Goal: Task Accomplishment & Management: Manage account settings

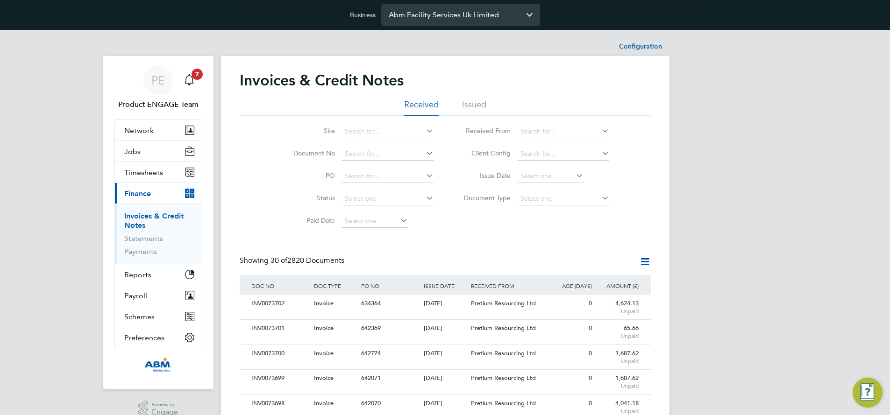
click at [458, 14] on input "Abm Facility Services Uk Limited" at bounding box center [460, 15] width 159 height 22
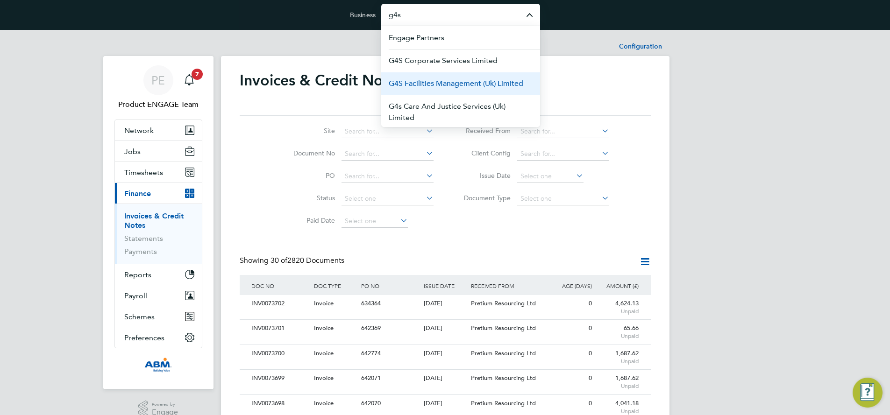
click at [453, 85] on span "G4S Facilities Management (Uk) Limited" at bounding box center [455, 83] width 134 height 11
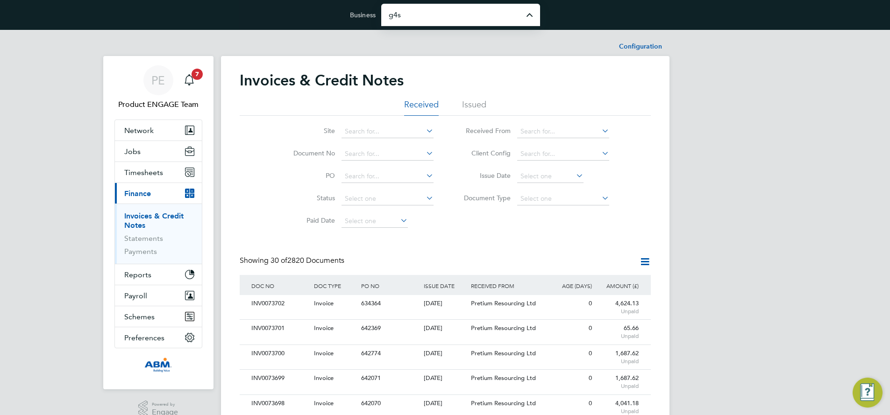
type input "G4S Facilities Management (Uk) Limited"
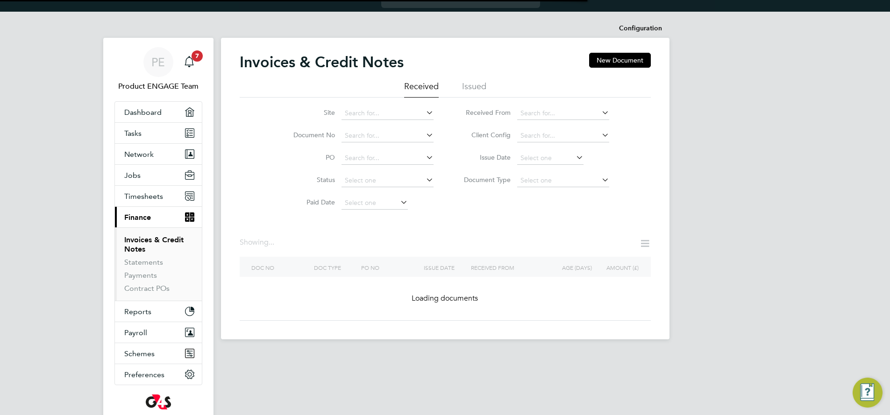
scroll to position [70, 0]
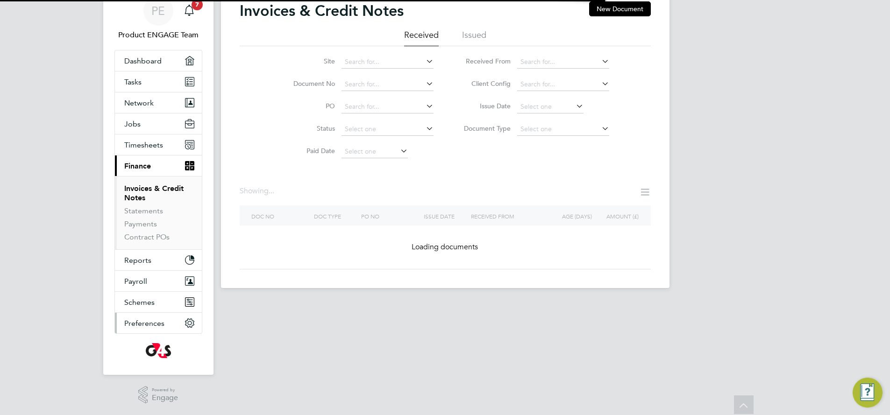
click at [154, 324] on span "Preferences" at bounding box center [144, 323] width 40 height 9
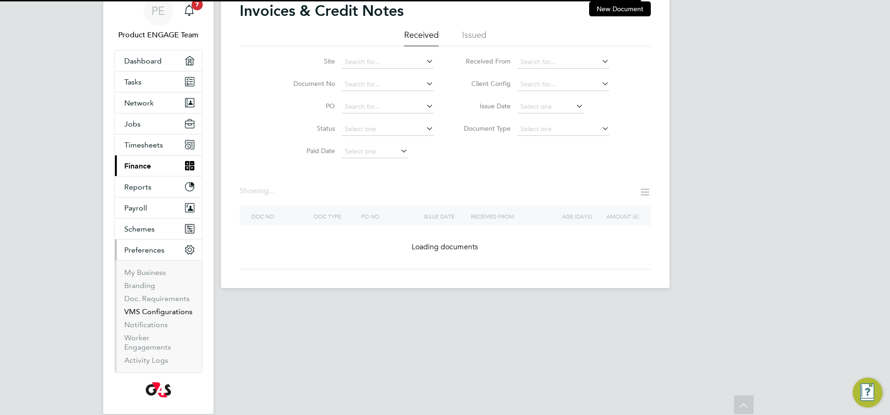
click at [152, 311] on link "VMS Configurations" at bounding box center [158, 311] width 68 height 9
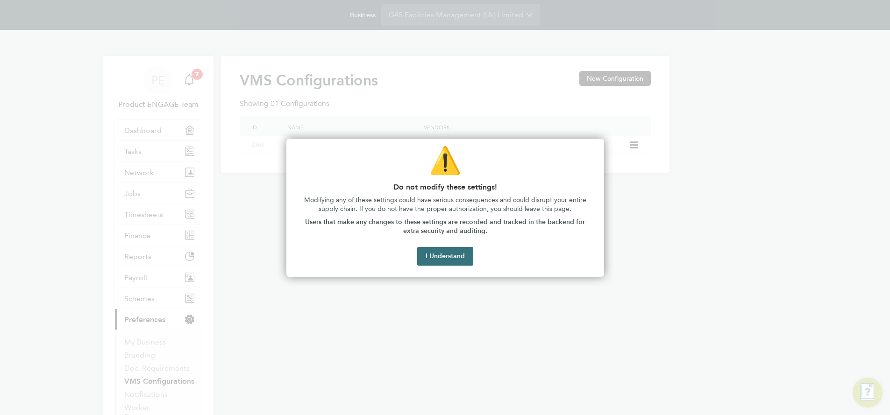
click at [450, 253] on button "I Understand" at bounding box center [445, 256] width 56 height 19
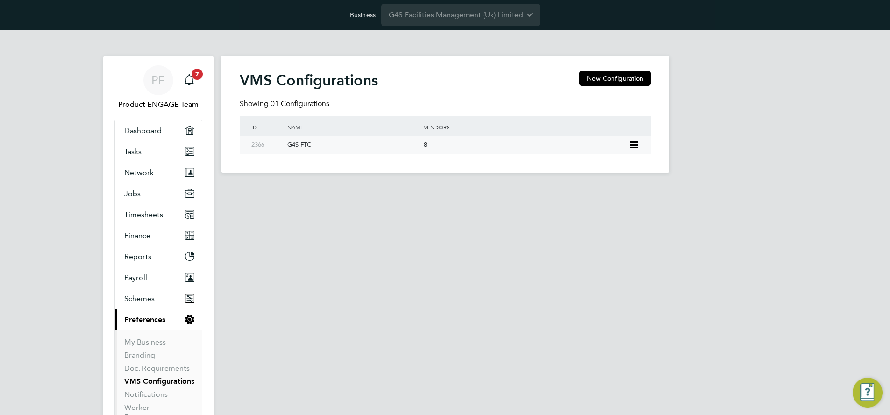
click at [300, 145] on div "G4S FTC" at bounding box center [350, 144] width 141 height 17
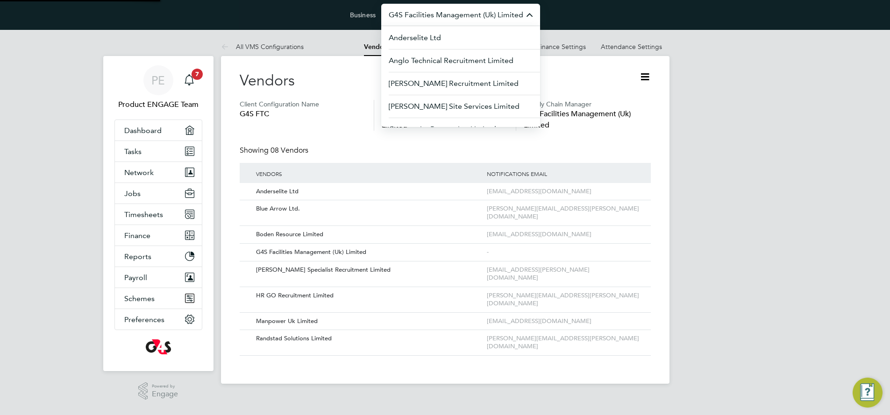
click at [442, 21] on input "G4S Facilities Management (Uk) Limited" at bounding box center [460, 15] width 159 height 22
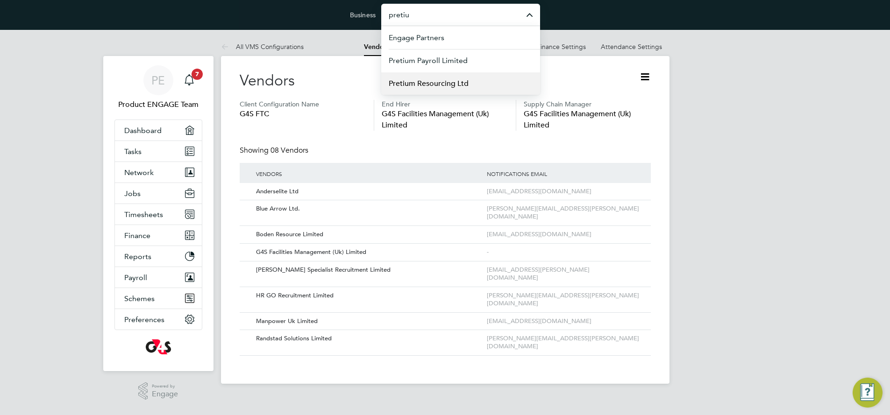
click at [444, 85] on span "Pretium Resourcing Ltd" at bounding box center [428, 83] width 80 height 11
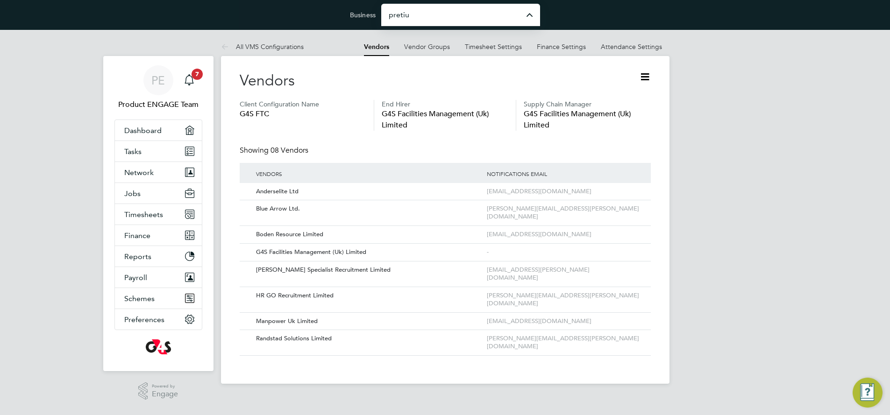
type input "Pretium Resourcing Ltd"
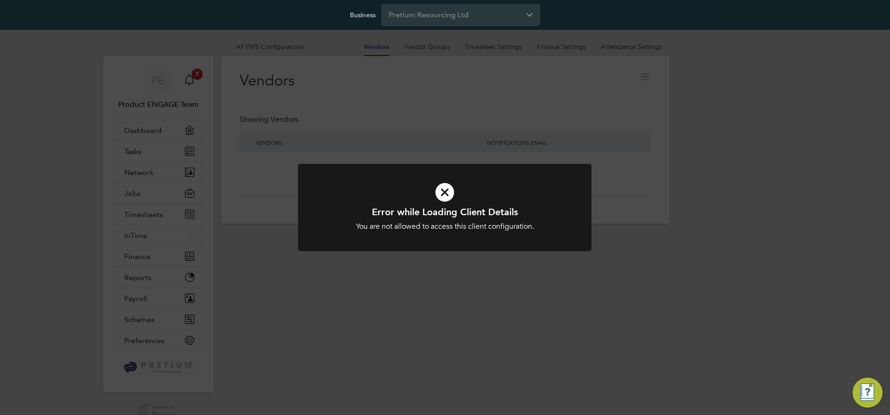
click at [445, 193] on icon at bounding box center [444, 192] width 243 height 36
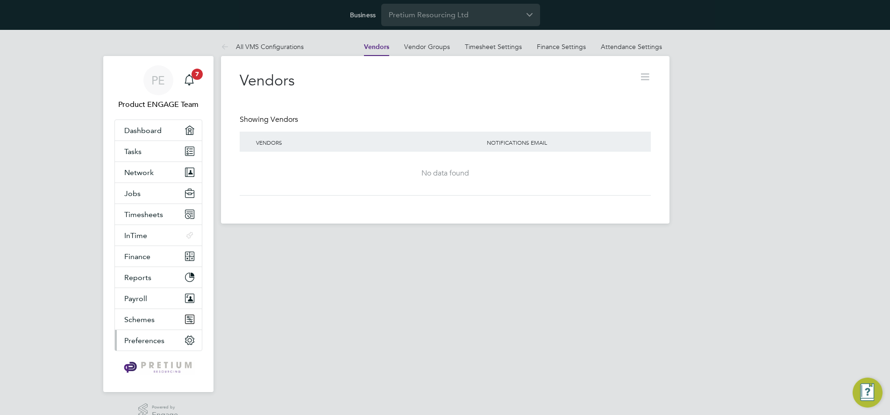
click at [141, 338] on span "Preferences" at bounding box center [144, 340] width 40 height 9
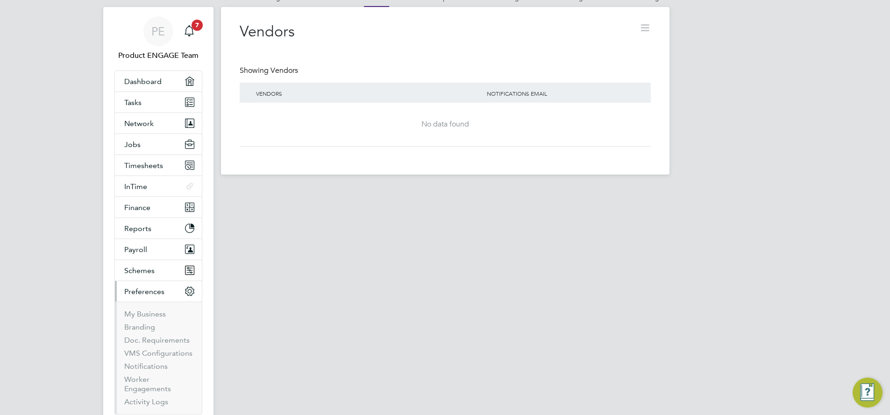
scroll to position [63, 0]
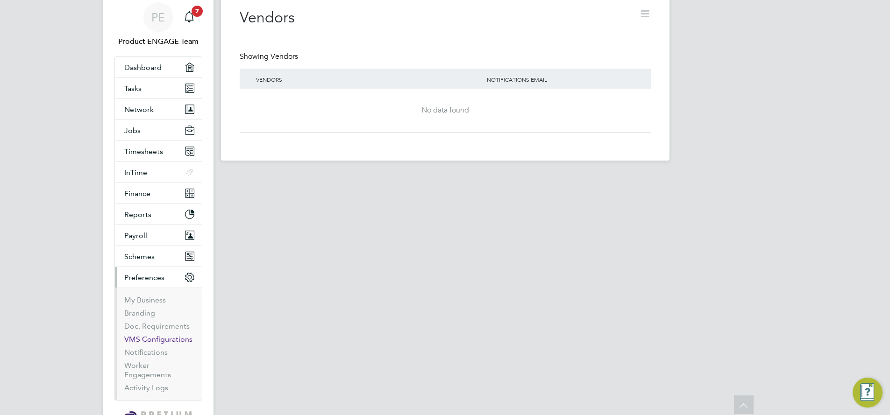
click at [155, 342] on link "VMS Configurations" at bounding box center [158, 339] width 68 height 9
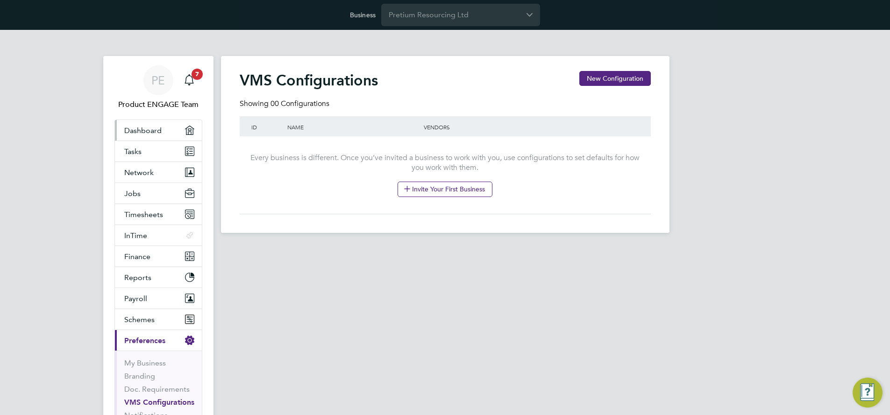
click at [145, 128] on span "Dashboard" at bounding box center [142, 130] width 37 height 9
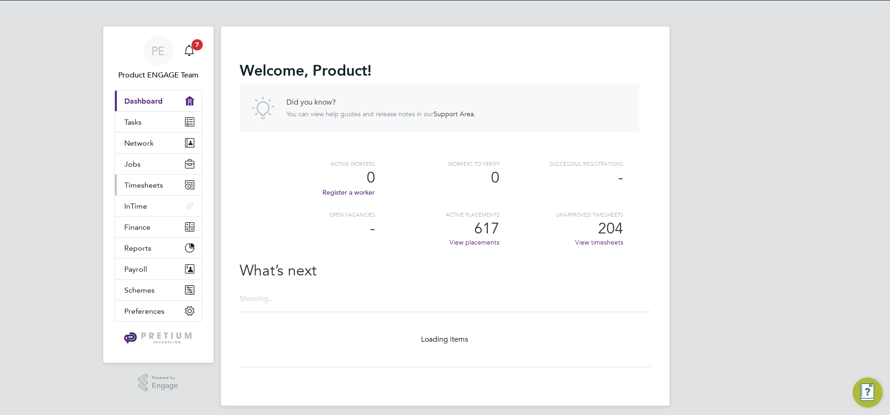
scroll to position [35, 0]
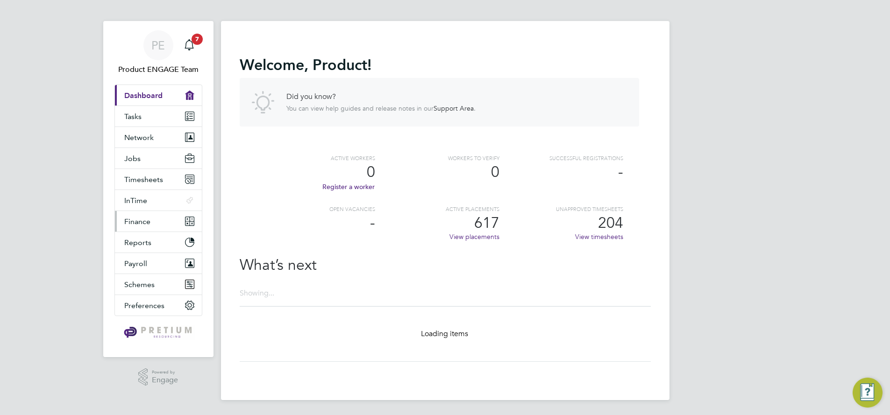
click at [139, 222] on span "Finance" at bounding box center [137, 221] width 26 height 9
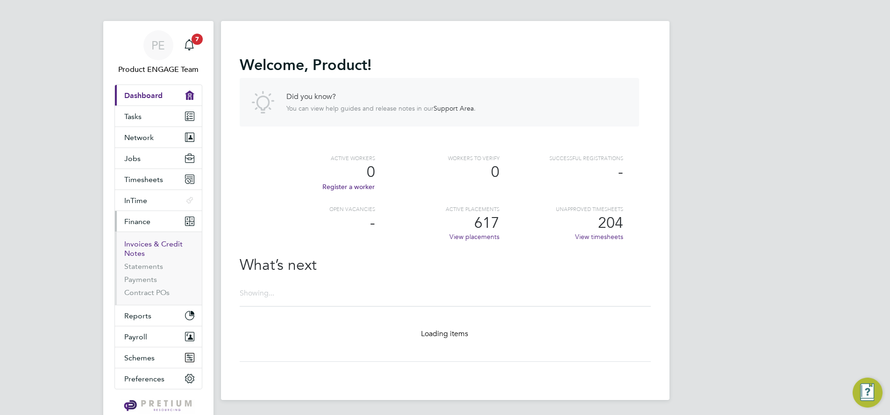
click at [151, 244] on link "Invoices & Credit Notes" at bounding box center [153, 249] width 58 height 18
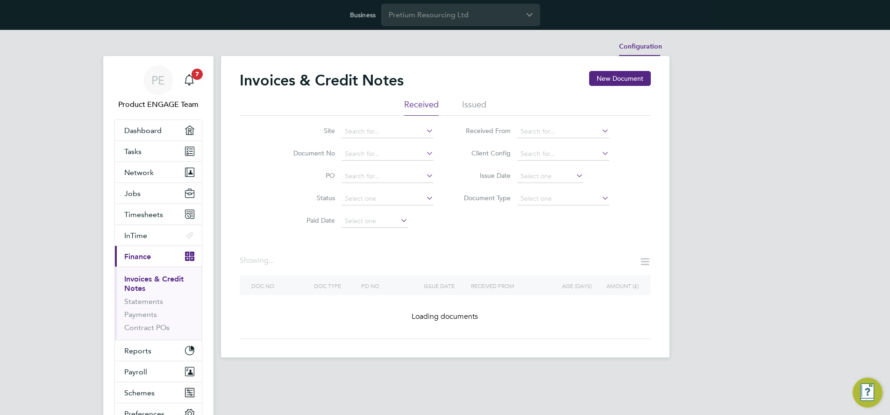
click at [636, 42] on li "Configuration" at bounding box center [640, 46] width 43 height 19
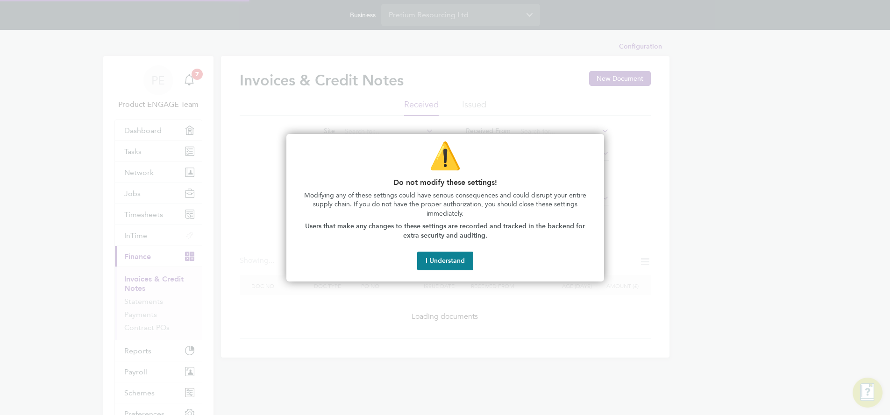
type input "INV[number:7]"
type input "CRN[number:7]"
type input "Weekly"
type input "16:00"
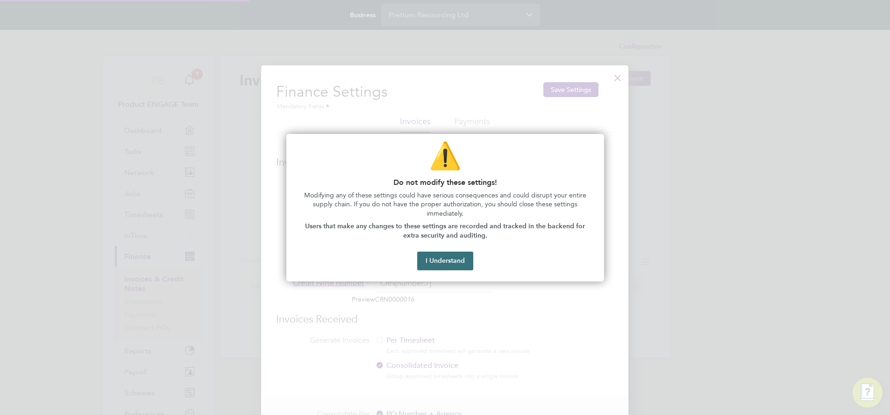
scroll to position [569, 367]
click at [439, 261] on button "I Understand" at bounding box center [445, 261] width 56 height 19
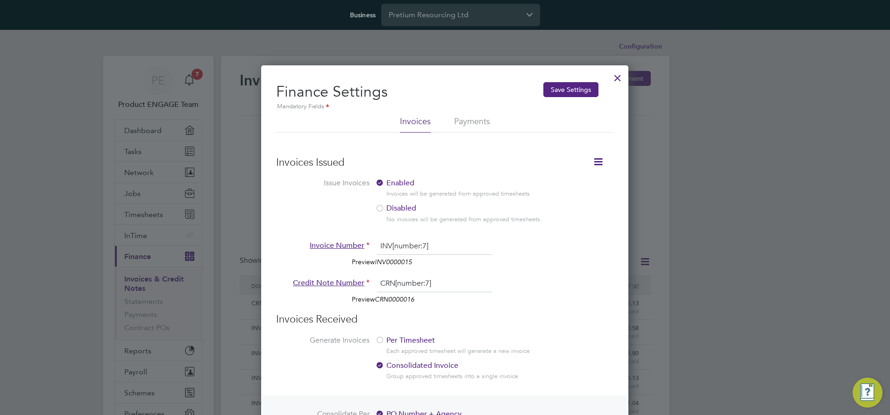
scroll to position [0, 0]
click at [617, 78] on div at bounding box center [617, 75] width 17 height 17
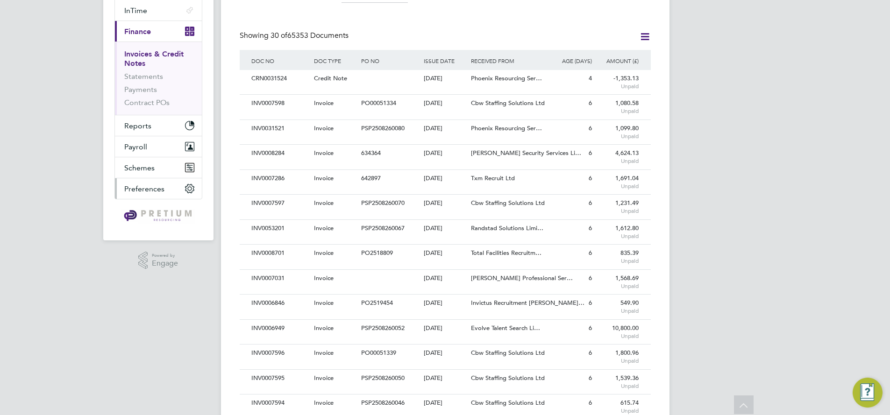
click at [148, 190] on span "Preferences" at bounding box center [144, 188] width 40 height 9
